Goal: Information Seeking & Learning: Learn about a topic

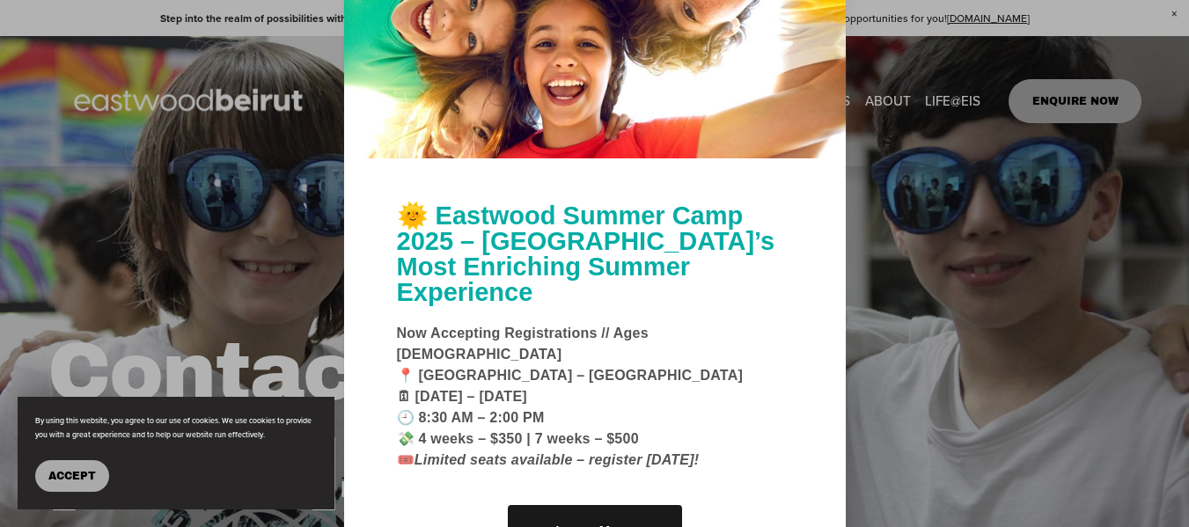
click at [1032, 239] on div at bounding box center [594, 263] width 1189 height 527
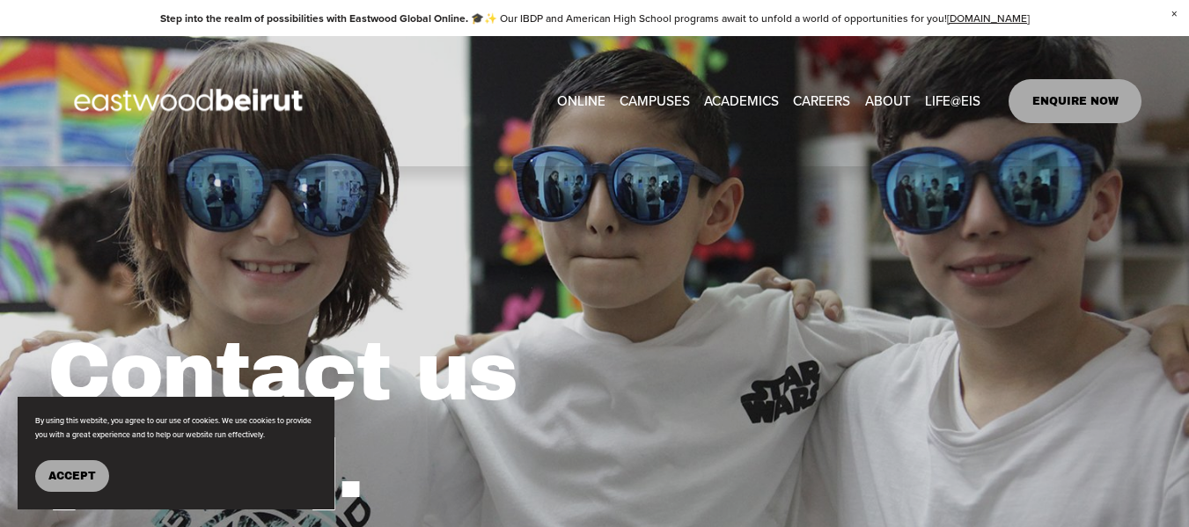
click at [0, 0] on span "Tuition & Financial Aid" at bounding box center [0, 0] width 0 height 0
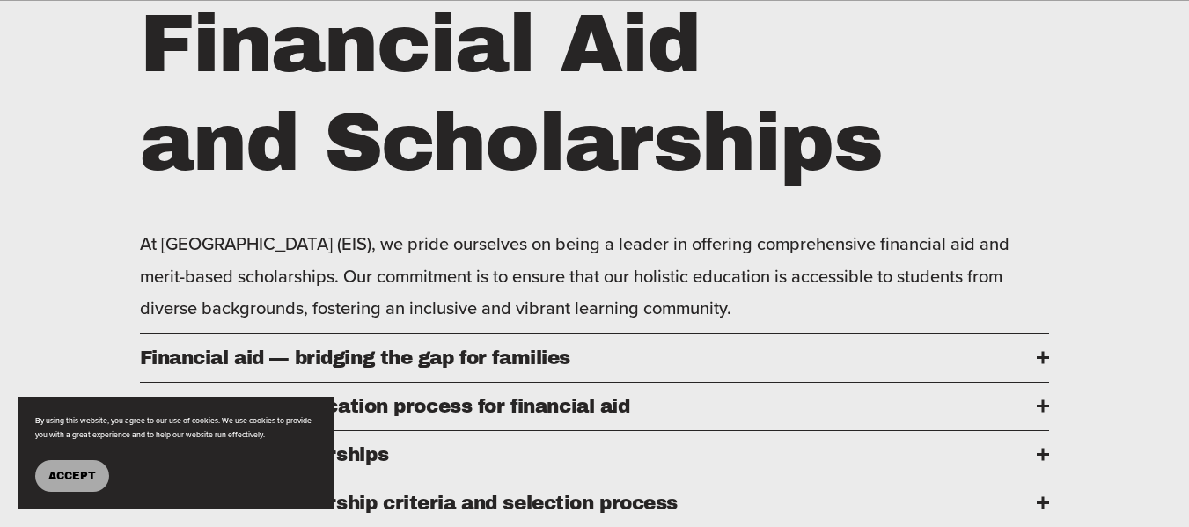
scroll to position [792, 0]
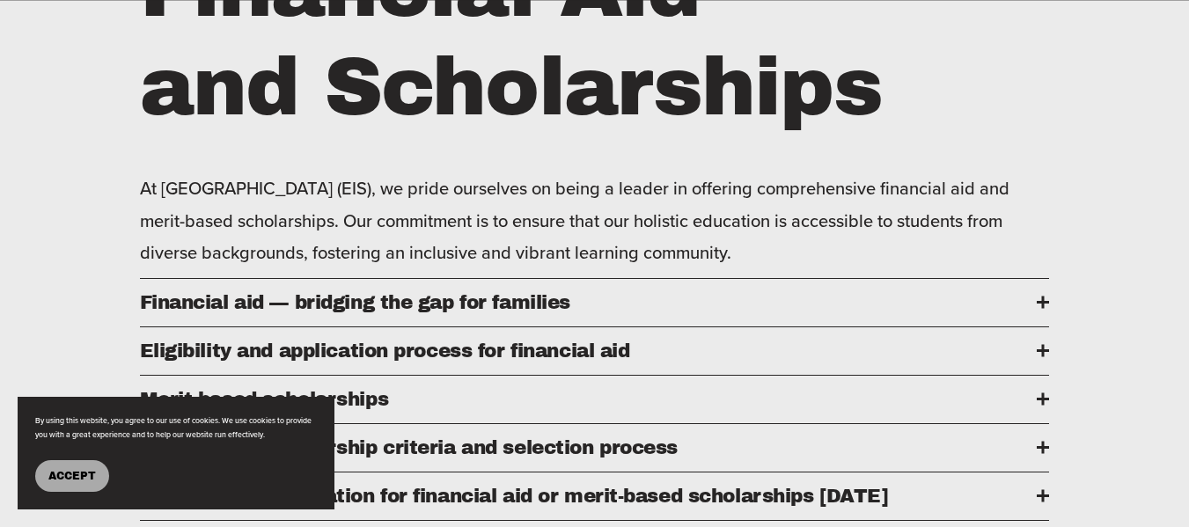
click at [68, 475] on span "Accept" at bounding box center [72, 476] width 48 height 12
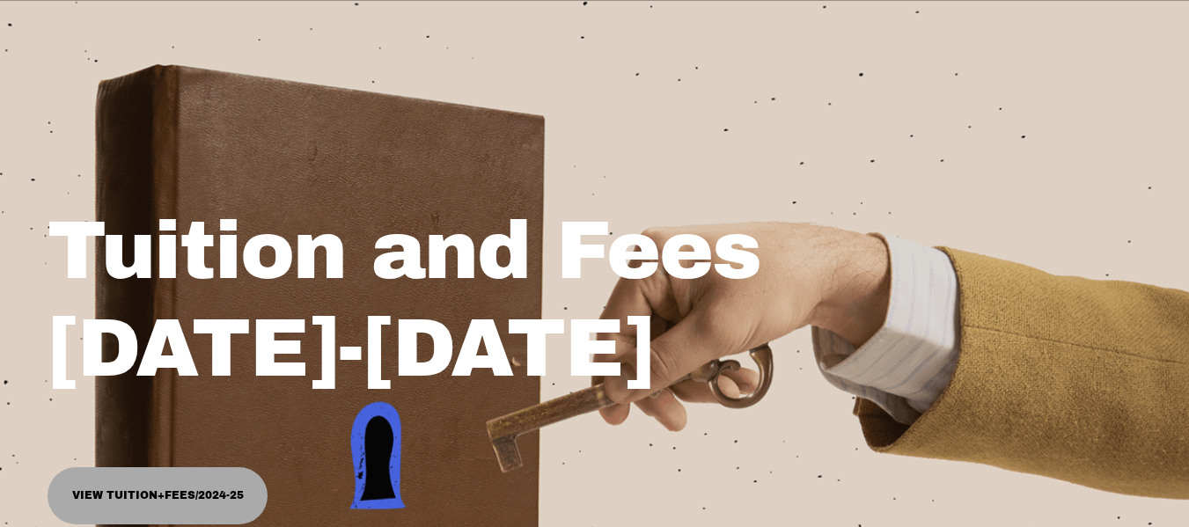
scroll to position [176, 0]
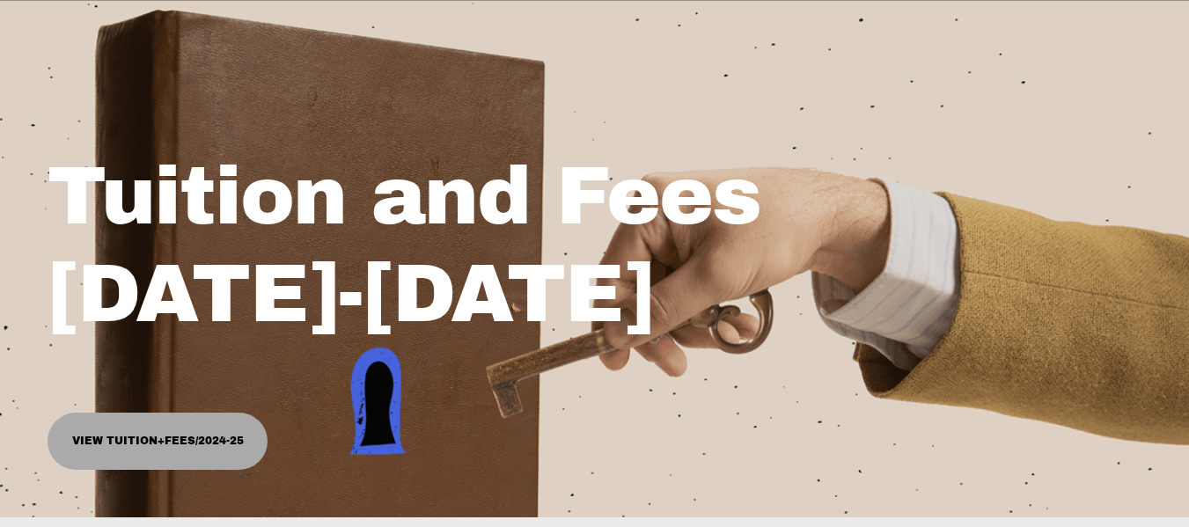
click at [182, 443] on link "View Tuition+Fees/2024-25" at bounding box center [158, 441] width 220 height 56
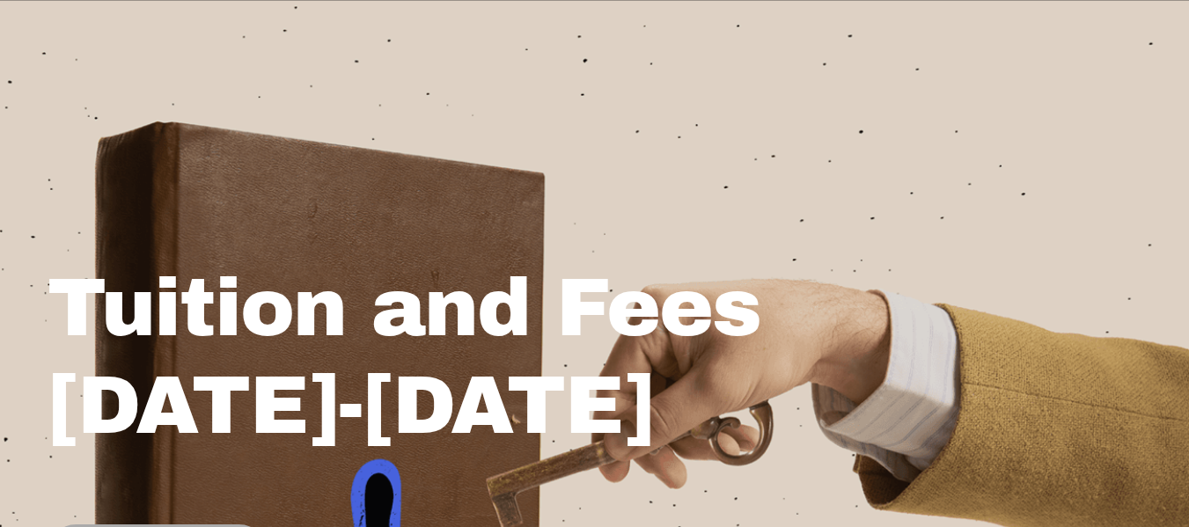
scroll to position [0, 0]
